Goal: Task Accomplishment & Management: Complete application form

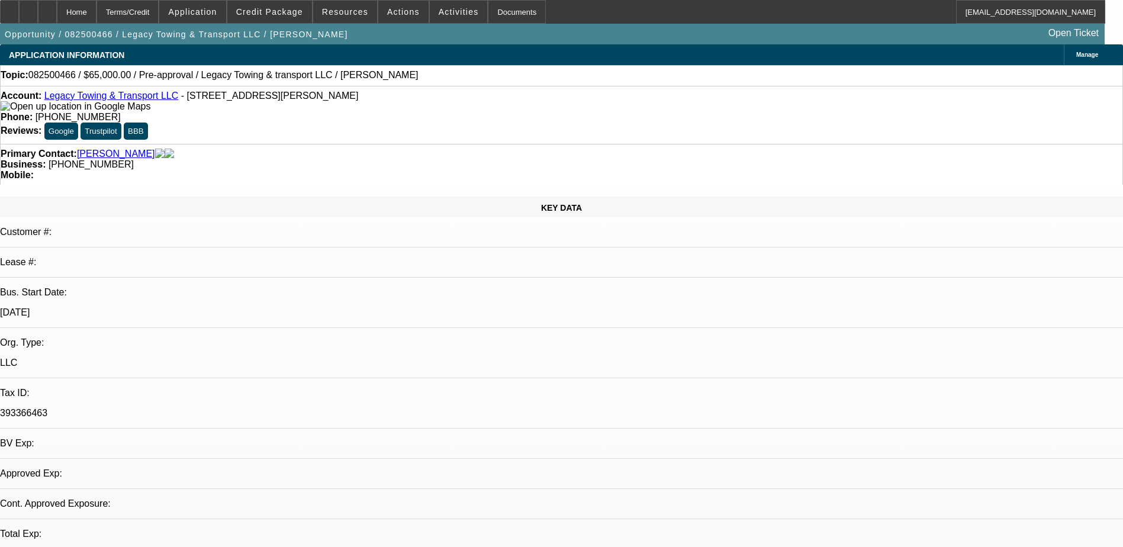
select select "0"
select select "2"
select select "0.1"
select select "1"
select select "2"
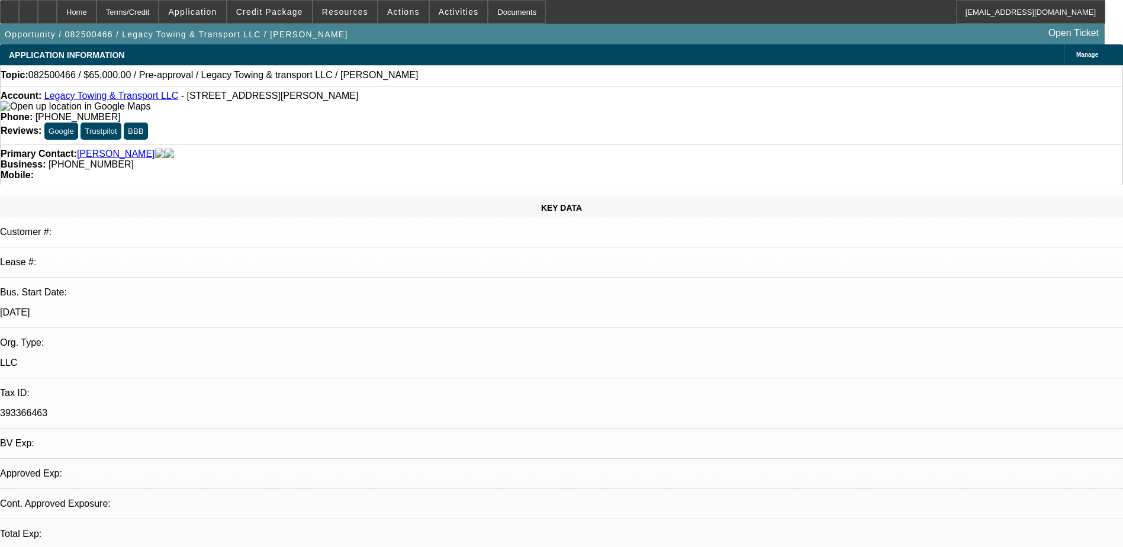
select select "4"
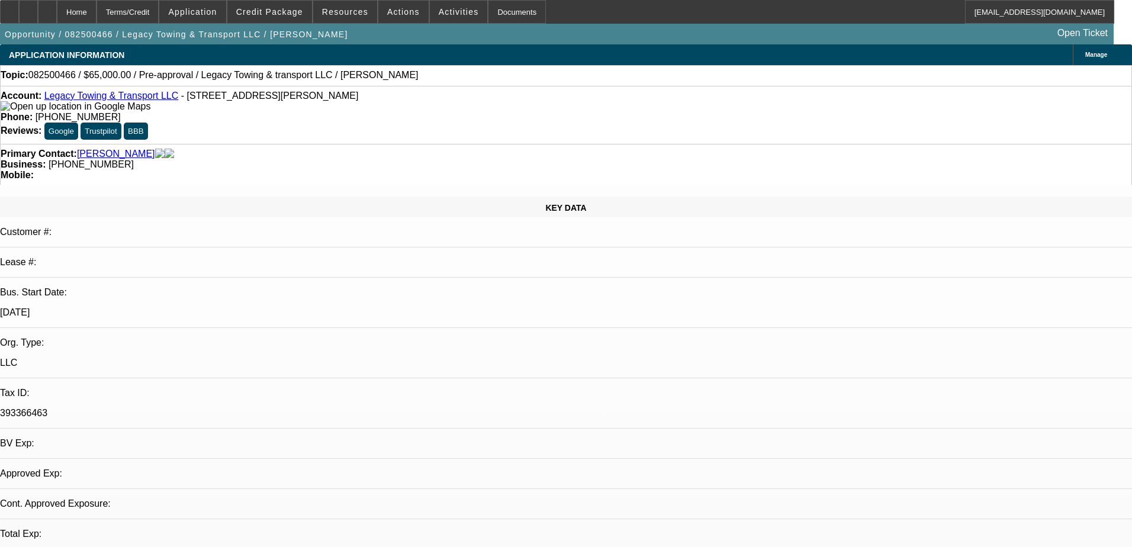
select select "0"
select select "2"
select select "0.1"
select select "4"
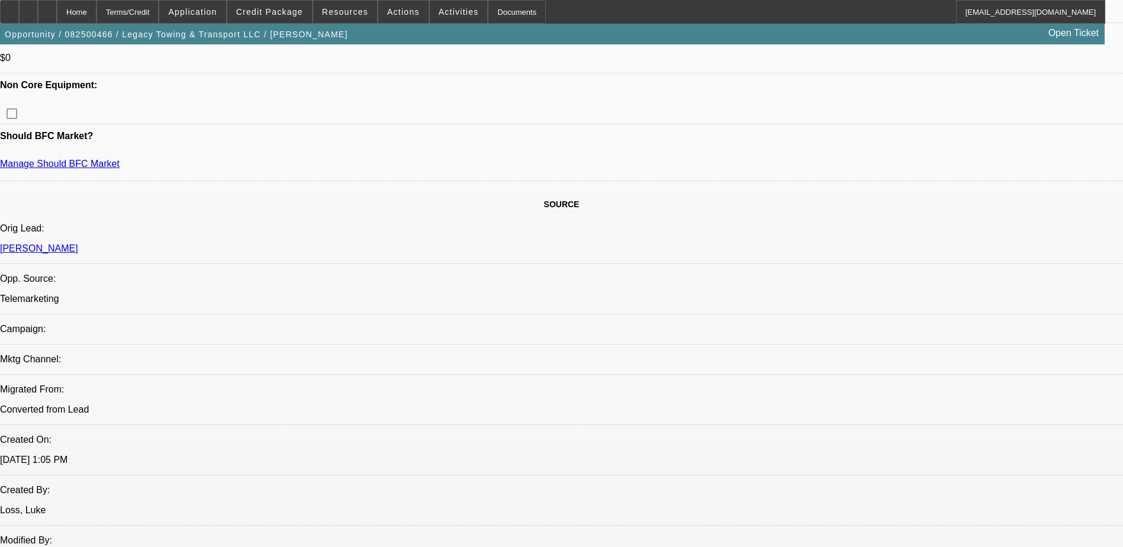
scroll to position [296, 0]
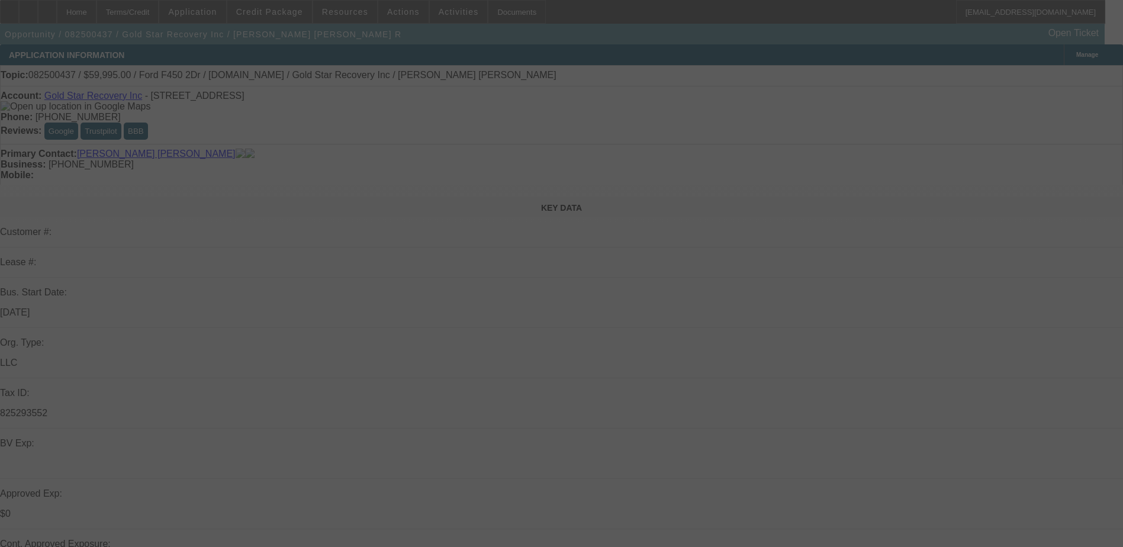
select select "0"
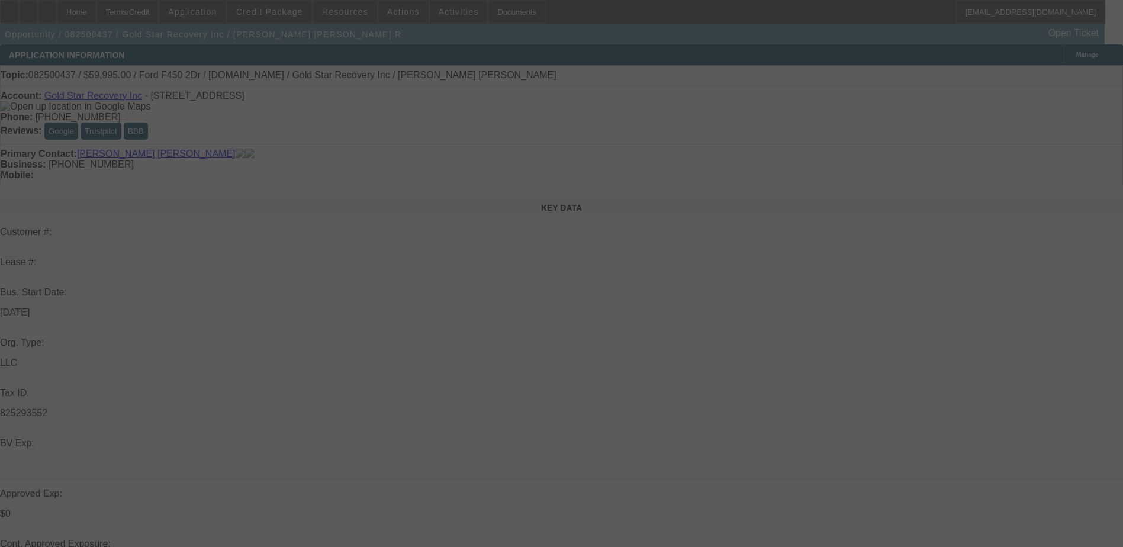
select select "0"
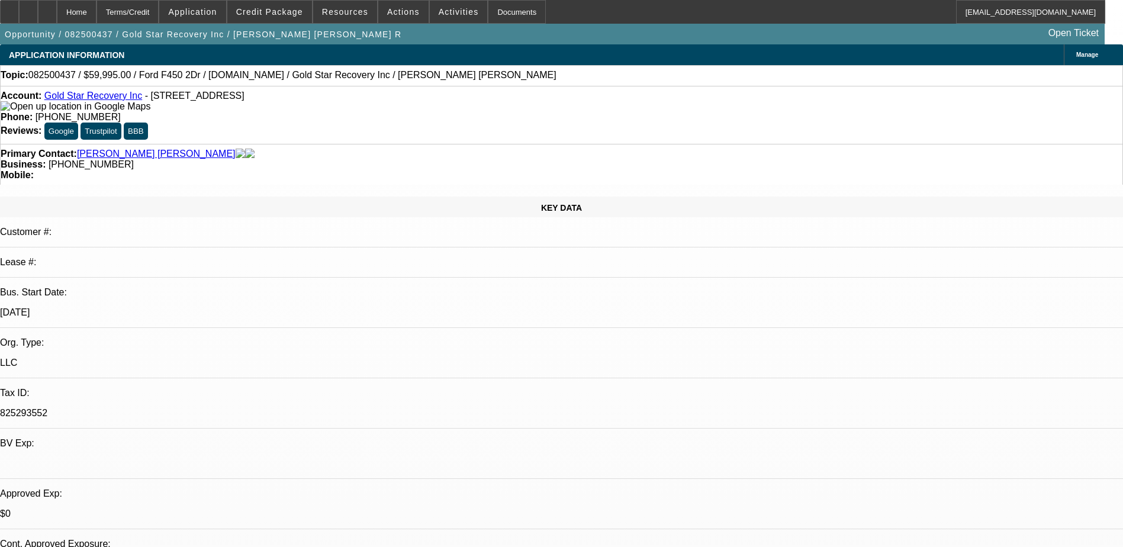
select select "1"
select select "3"
select select "6"
select select "1"
select select "3"
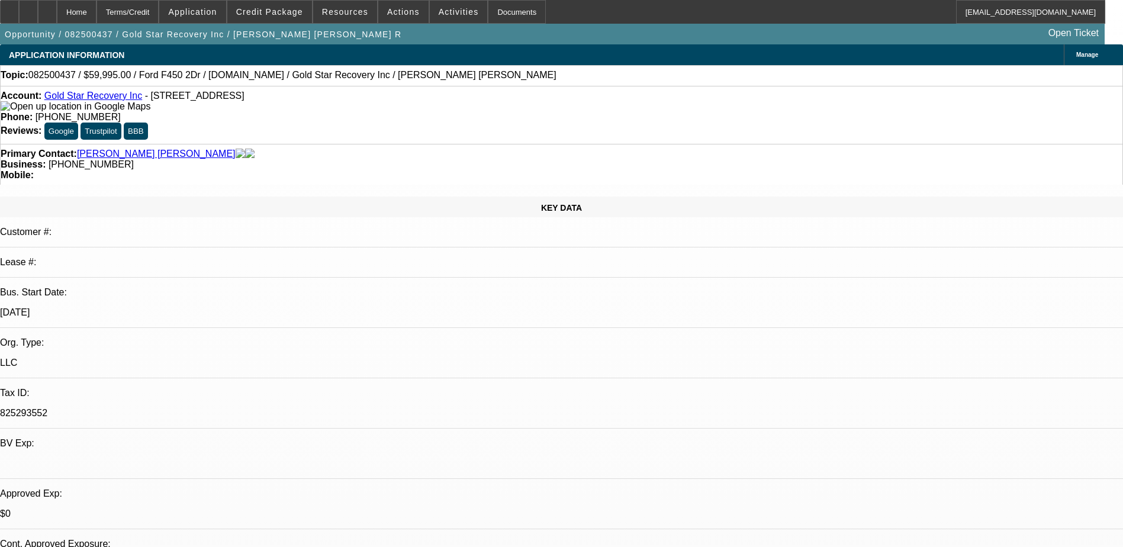
select select "6"
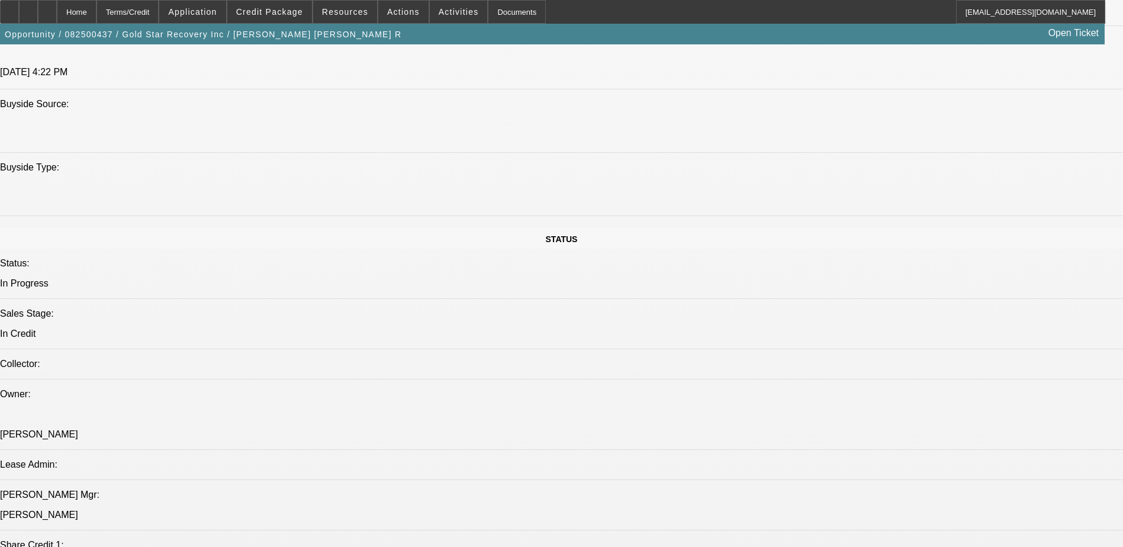
scroll to position [884, 0]
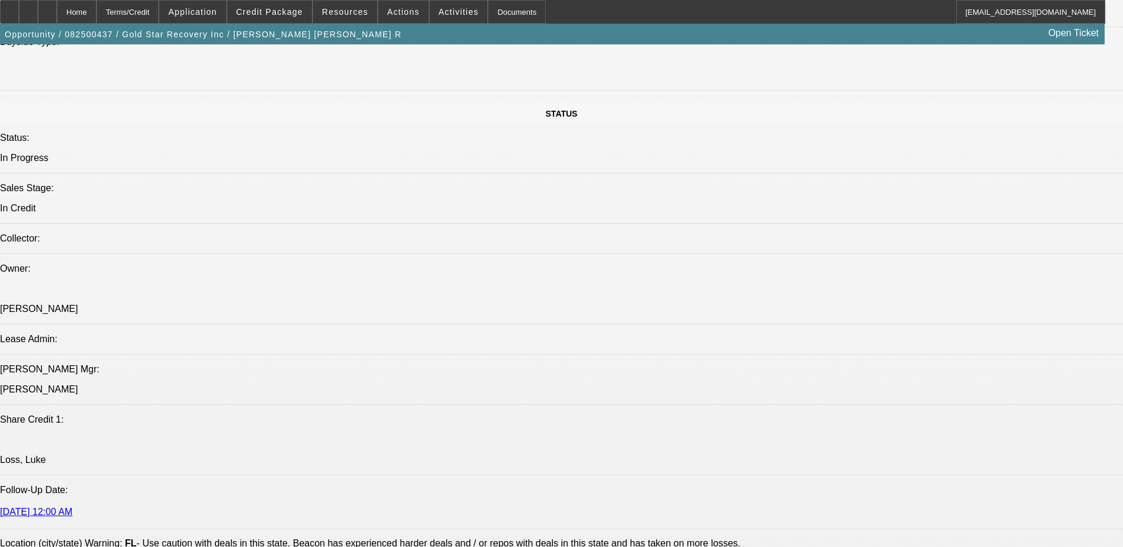
scroll to position [1240, 0]
